Goal: Task Accomplishment & Management: Manage account settings

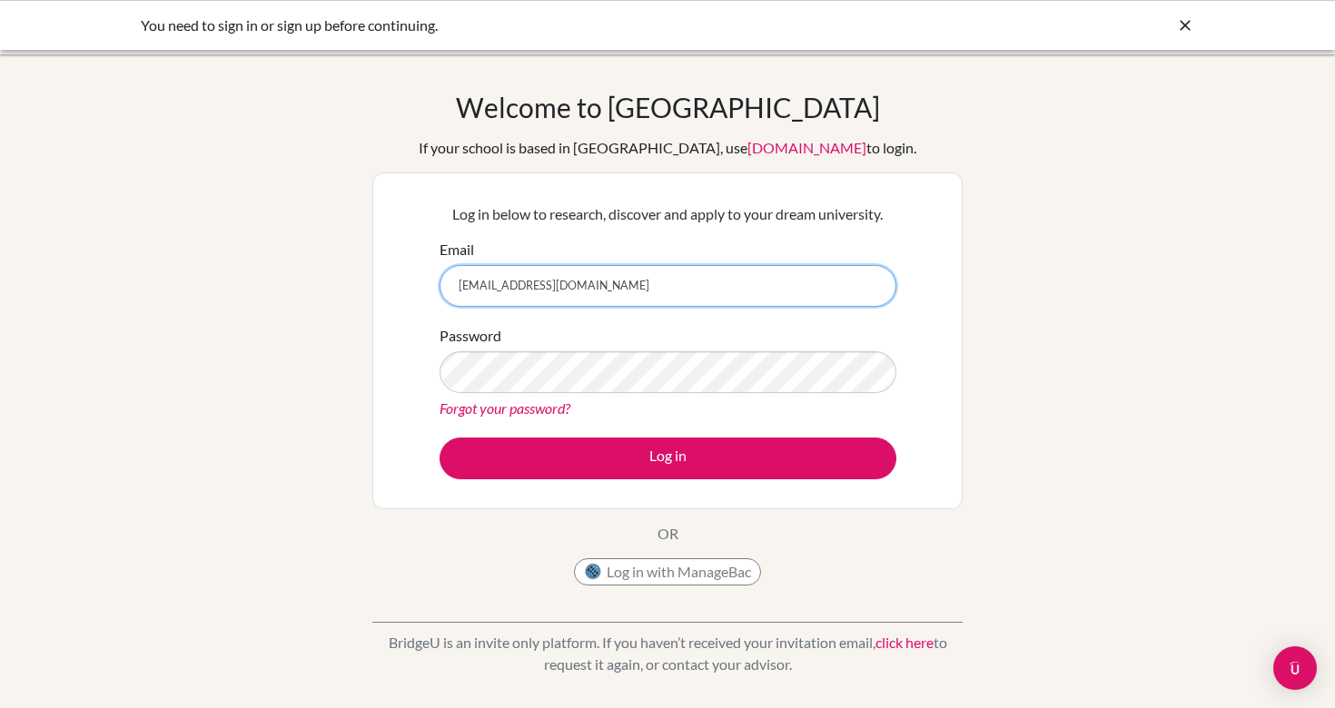
click at [599, 300] on input "aahaan.kunduri@gmail.com" at bounding box center [667, 286] width 457 height 42
click at [576, 288] on input "aaha" at bounding box center [667, 286] width 457 height 42
type input "aahaank@my.ofs.edu.sg"
click at [547, 402] on link "Forgot your password?" at bounding box center [504, 407] width 131 height 17
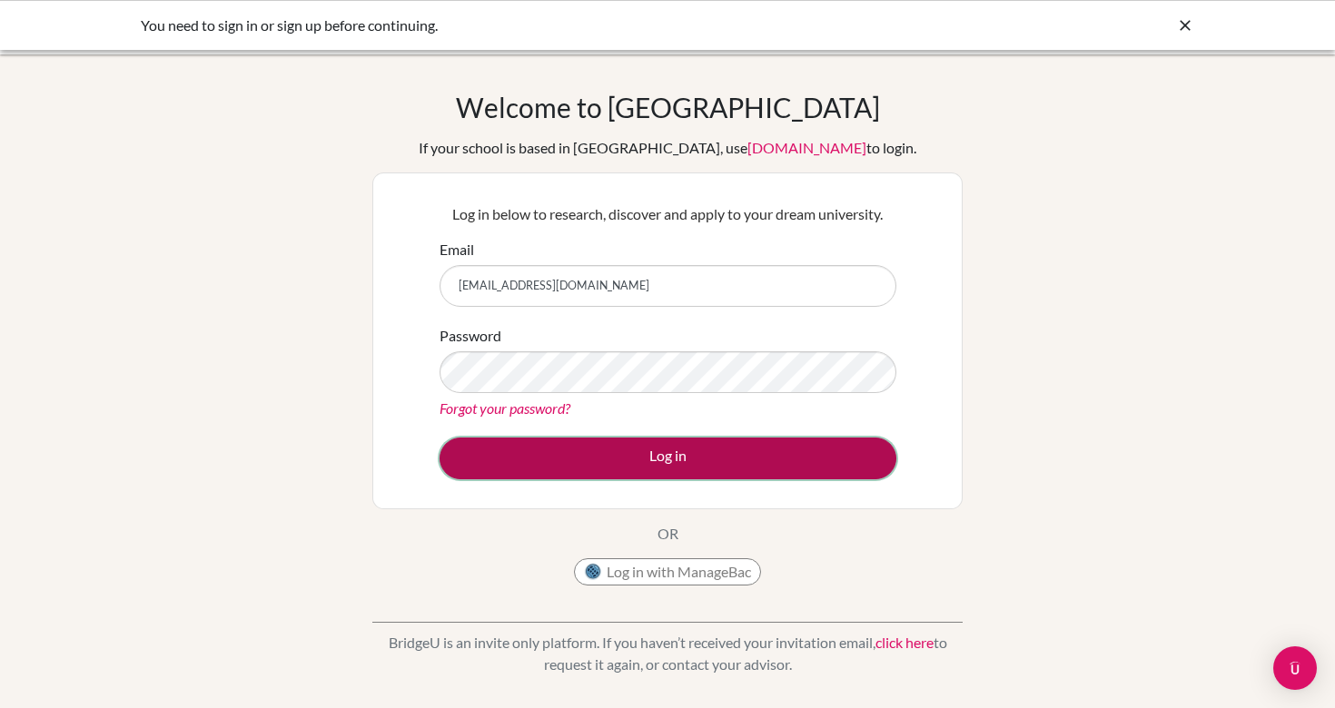
click at [637, 449] on button "Log in" at bounding box center [667, 459] width 457 height 42
